Goal: Check status: Check status

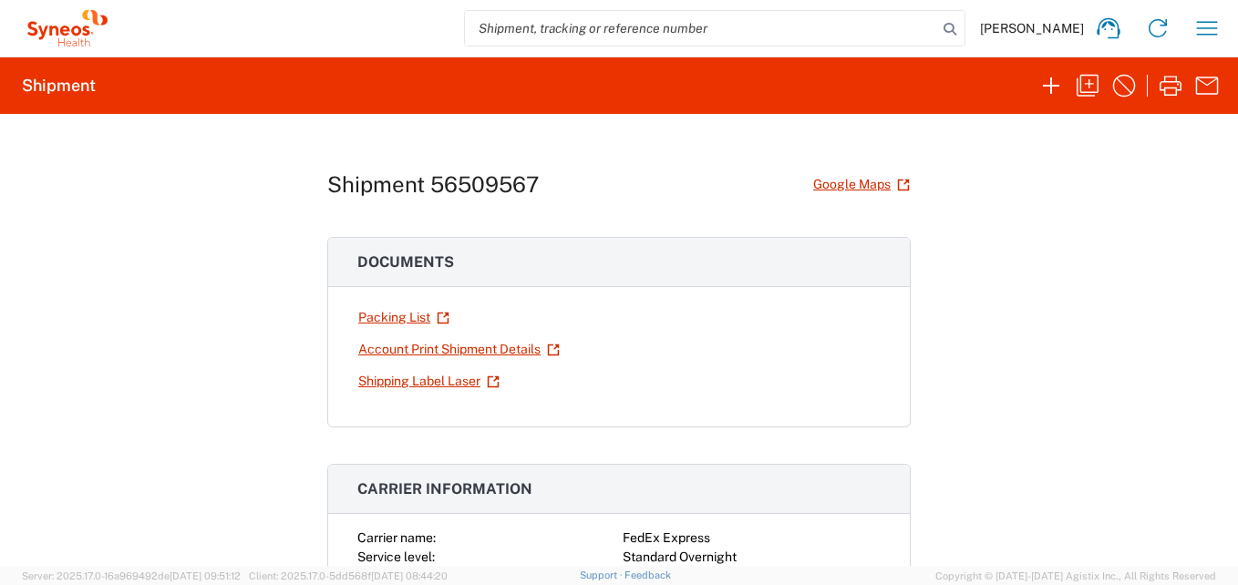
scroll to position [182, 0]
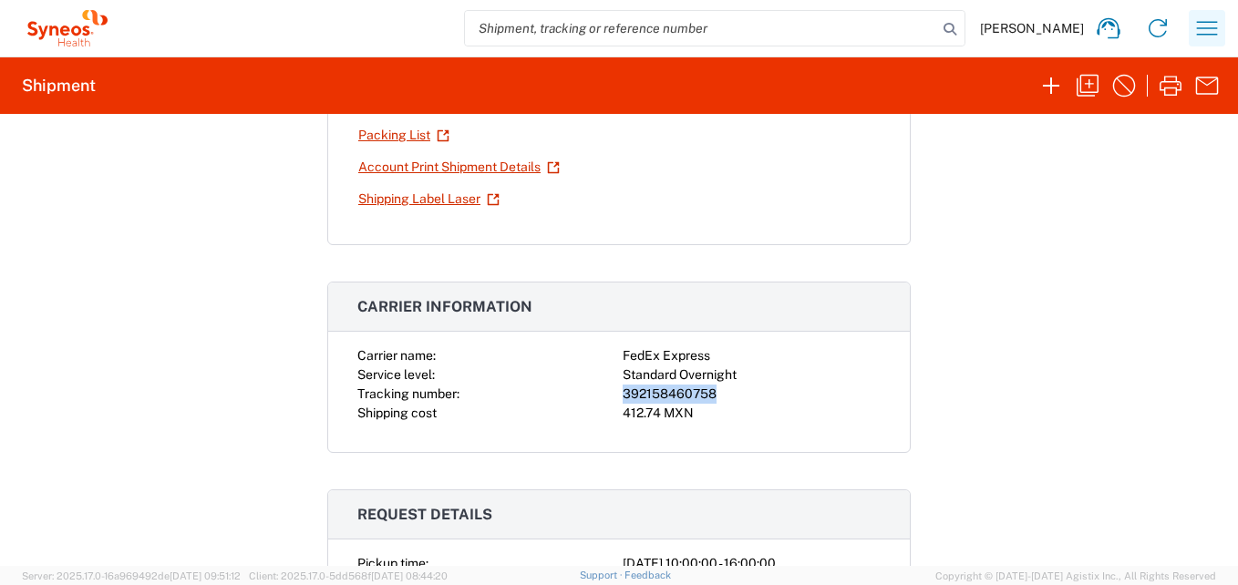
click at [1211, 38] on icon "button" at bounding box center [1207, 28] width 29 height 29
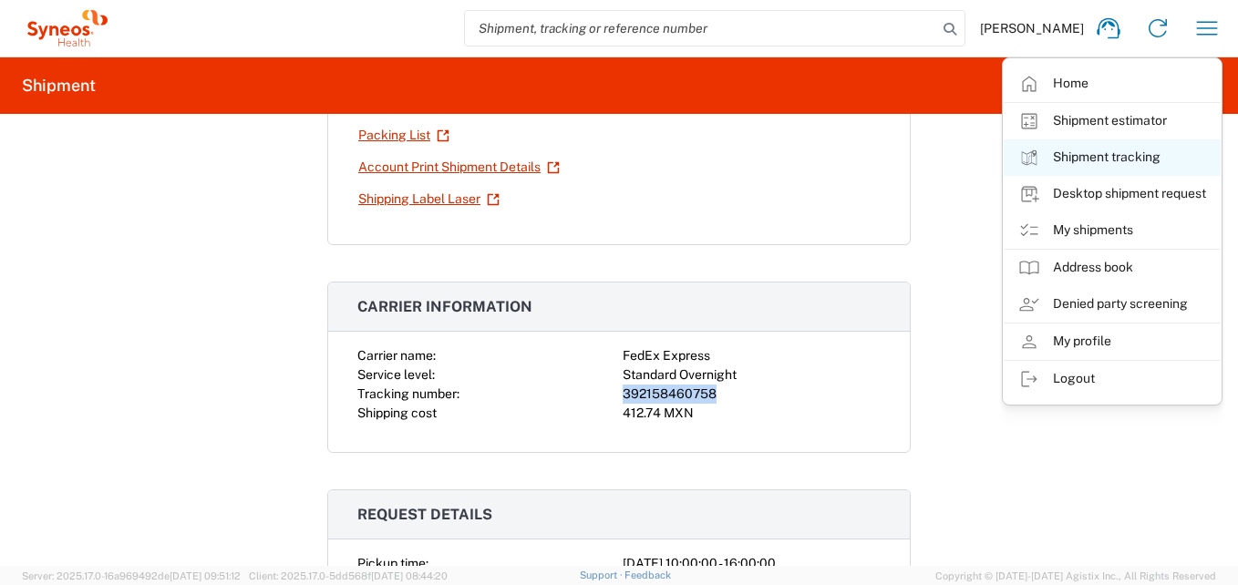
click at [1082, 156] on link "Shipment tracking" at bounding box center [1112, 157] width 217 height 36
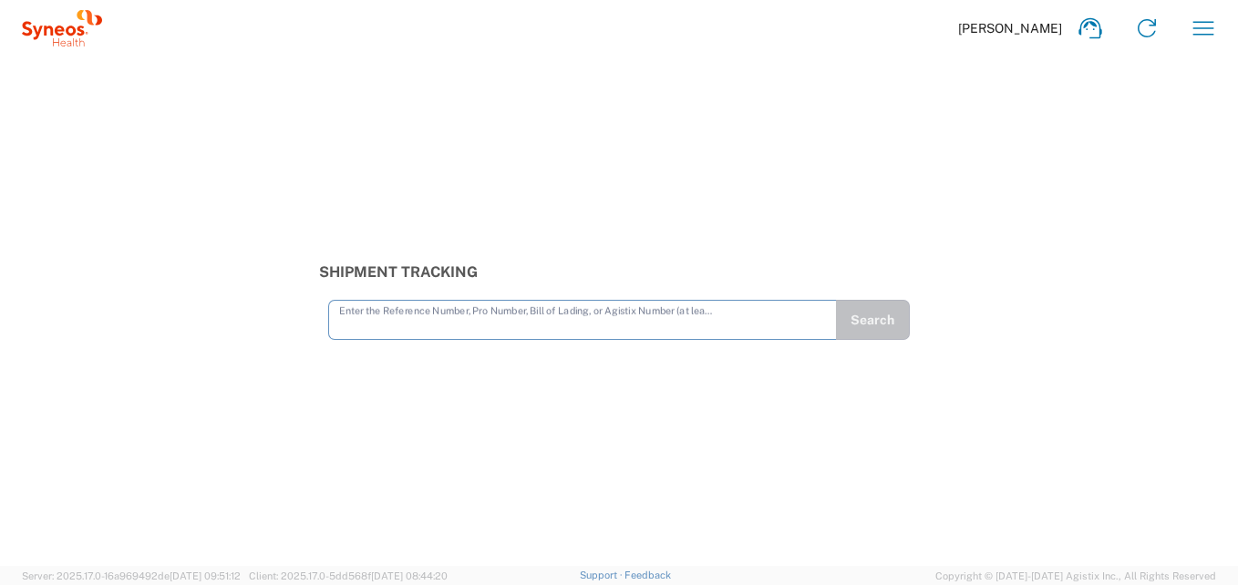
click at [405, 325] on input "text" at bounding box center [582, 319] width 487 height 32
type input "392158460758"
click at [893, 328] on button "Search" at bounding box center [872, 320] width 75 height 40
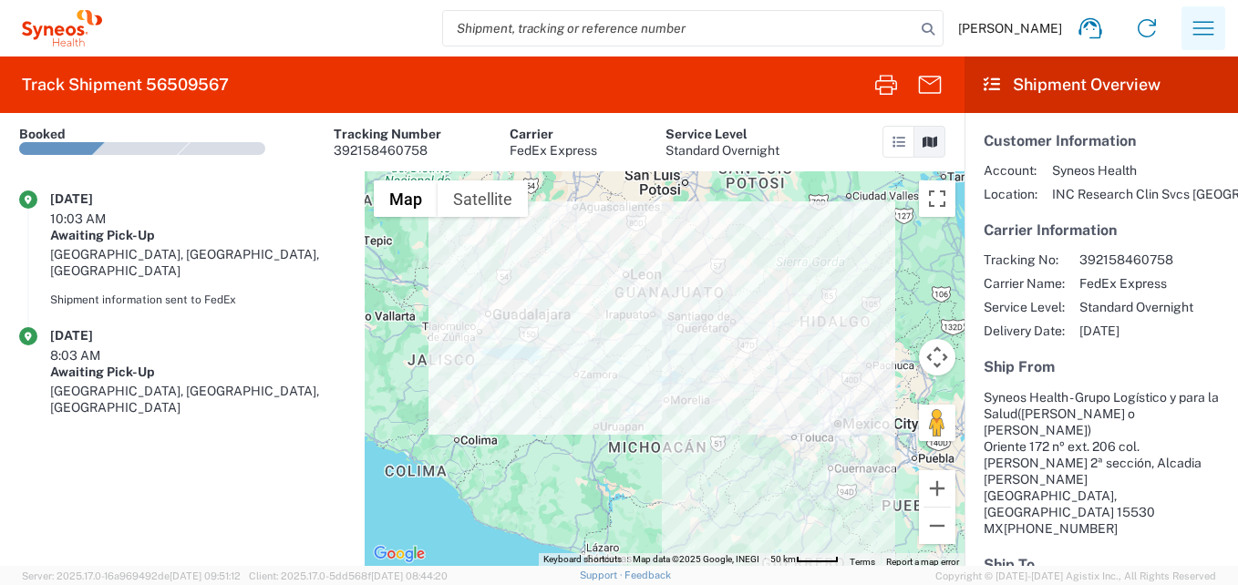
click at [1212, 28] on icon "button" at bounding box center [1203, 28] width 29 height 29
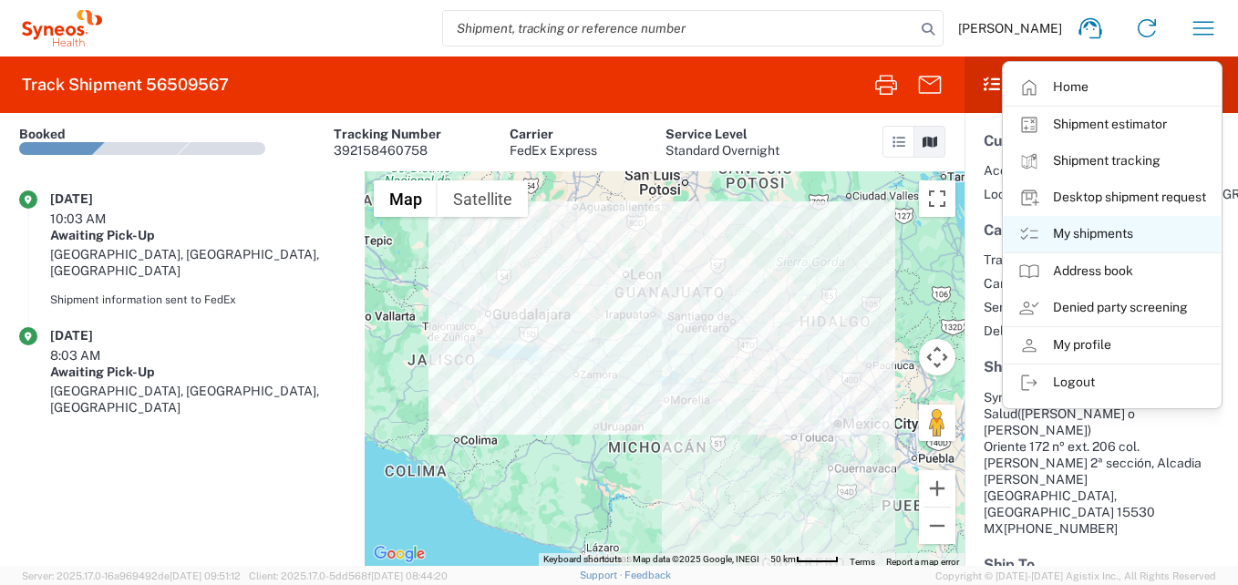
click at [1093, 234] on link "My shipments" at bounding box center [1112, 234] width 217 height 36
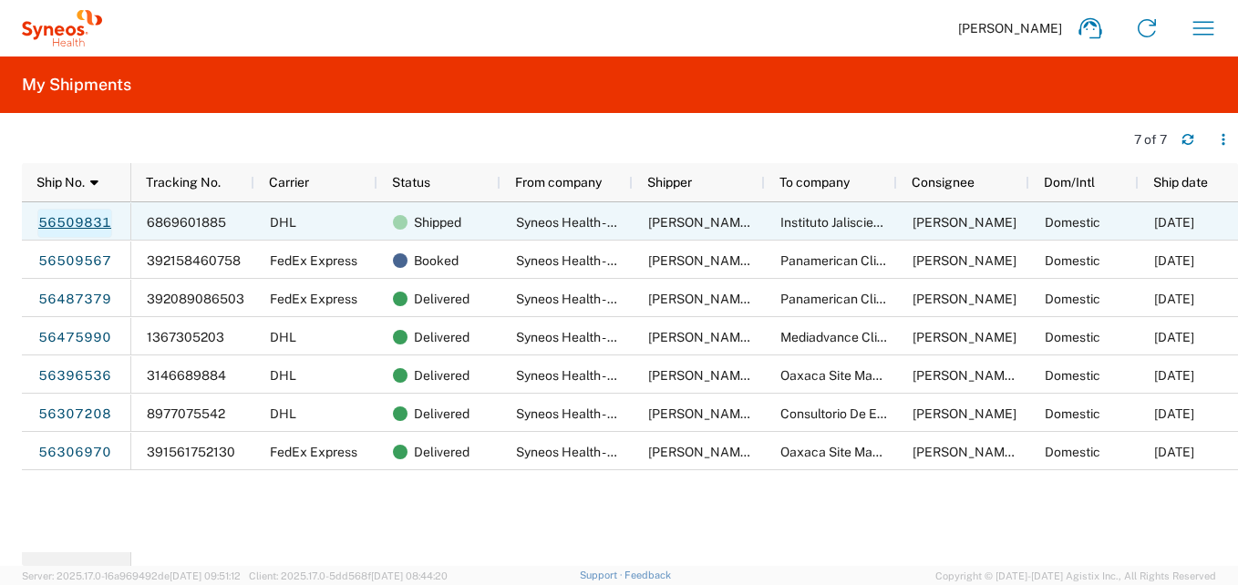
click at [92, 226] on link "56509831" at bounding box center [74, 223] width 75 height 29
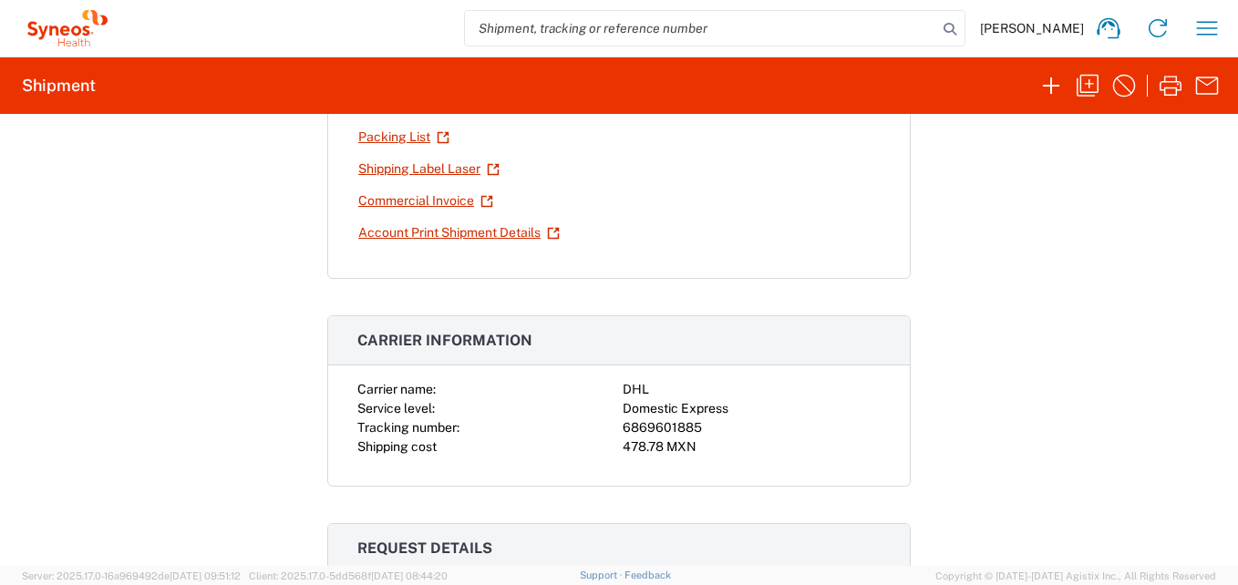
scroll to position [182, 0]
drag, startPoint x: 690, startPoint y: 424, endPoint x: 587, endPoint y: 418, distance: 103.2
click at [587, 418] on div "Carrier name: DHL Service level: Domestic Express Tracking number: 6869601885 S…" at bounding box center [618, 416] width 523 height 77
copy div "6869601885"
